Goal: Find specific page/section: Find specific page/section

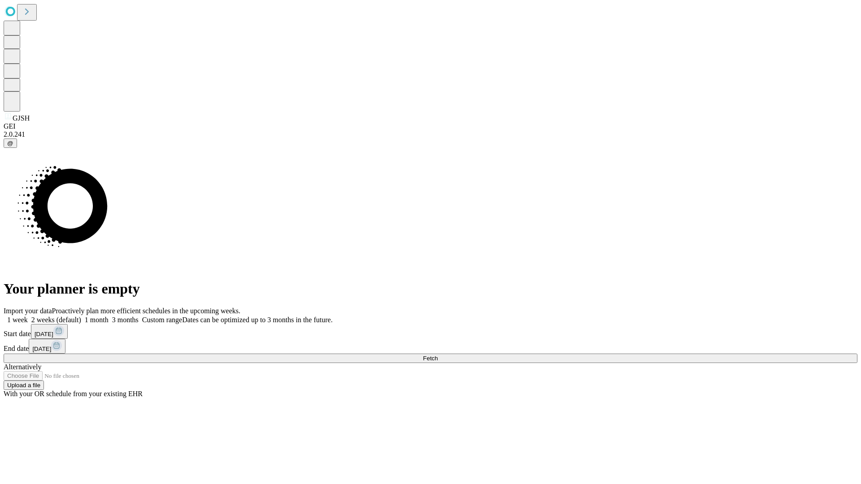
click at [438, 355] on span "Fetch" at bounding box center [430, 358] width 15 height 7
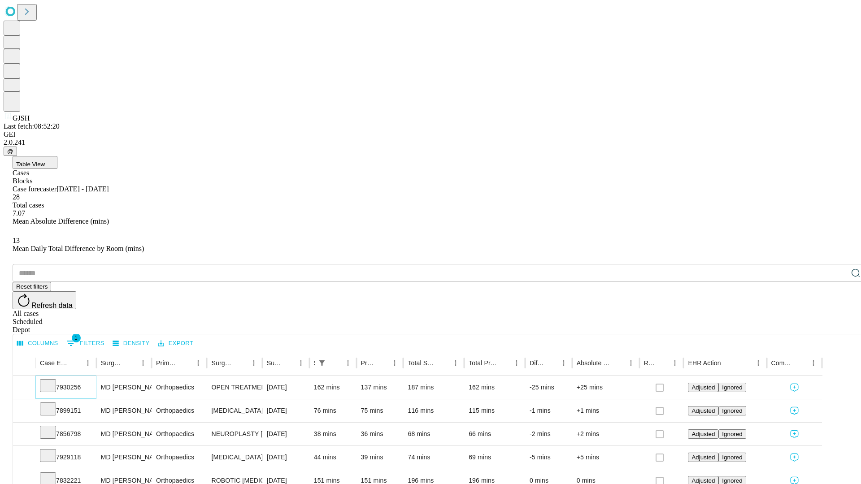
click at [52, 381] on icon at bounding box center [48, 385] width 9 height 9
